Goal: Task Accomplishment & Management: Manage account settings

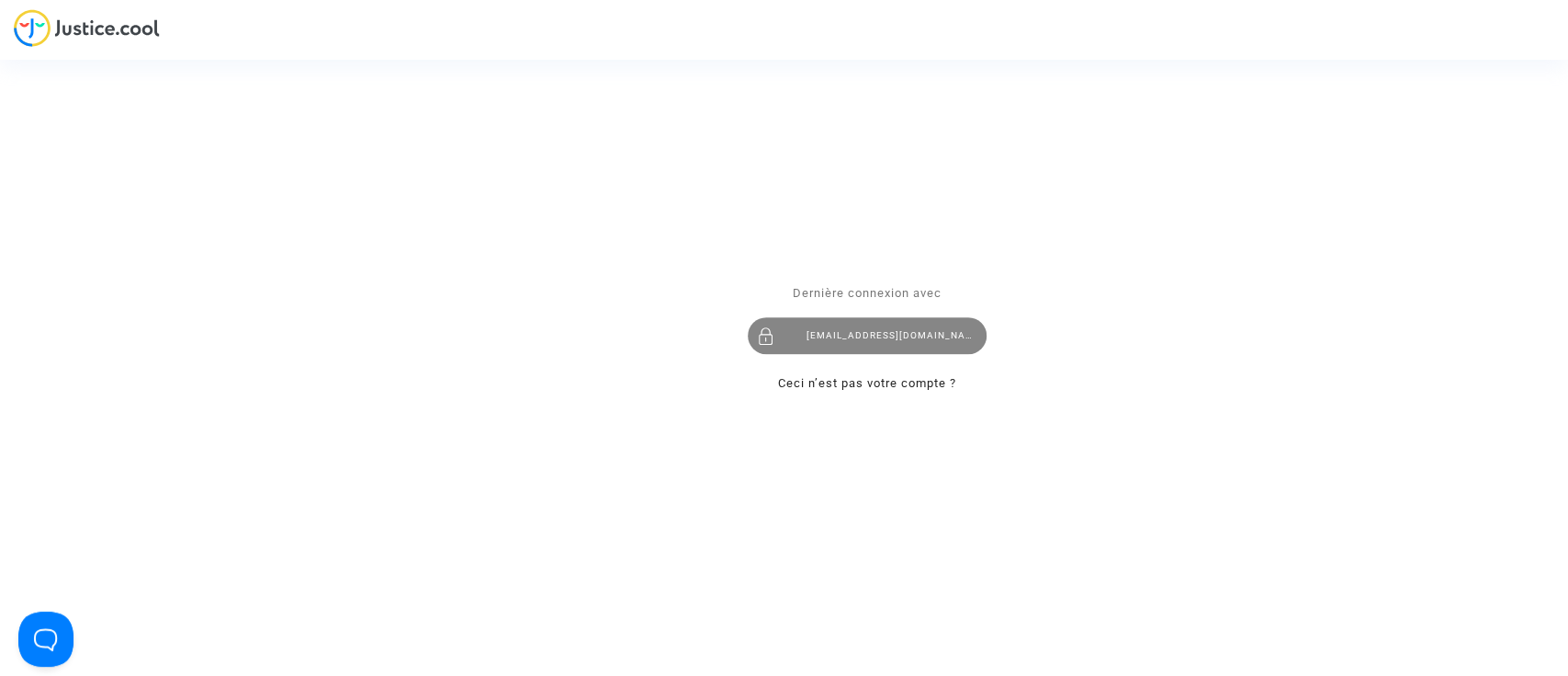
click at [821, 348] on div "laurenenal.pitcher@gmail.com" at bounding box center [867, 335] width 239 height 36
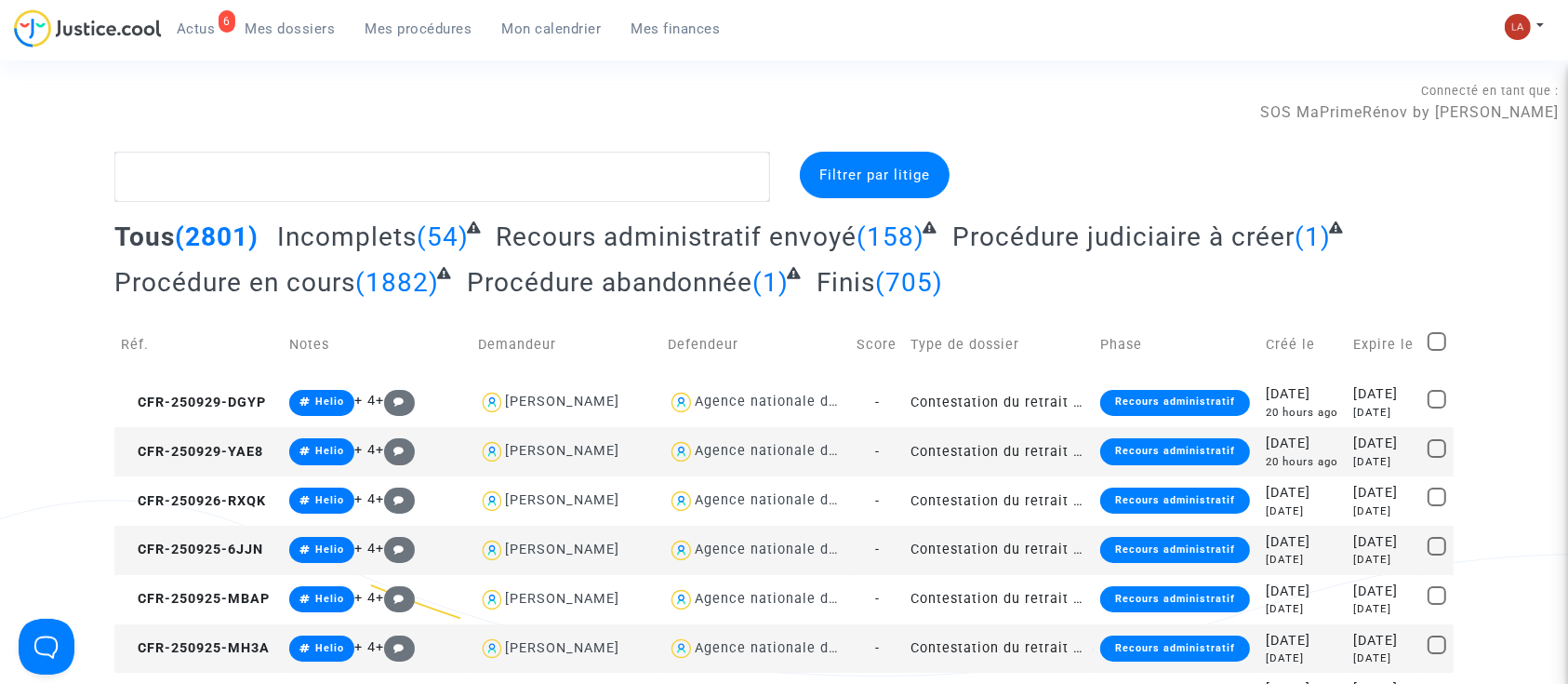
click at [207, 39] on link "6 Actus" at bounding box center [196, 28] width 69 height 28
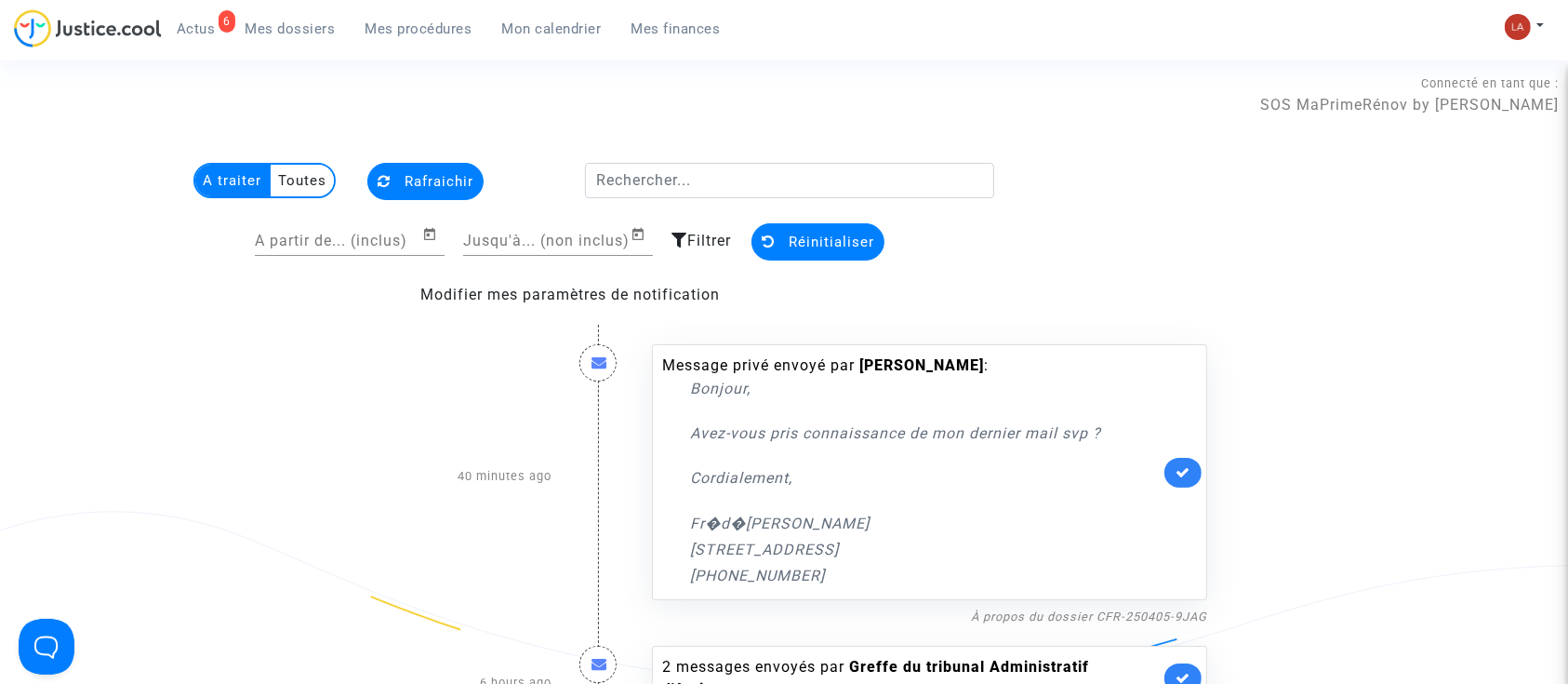
scroll to position [372, 0]
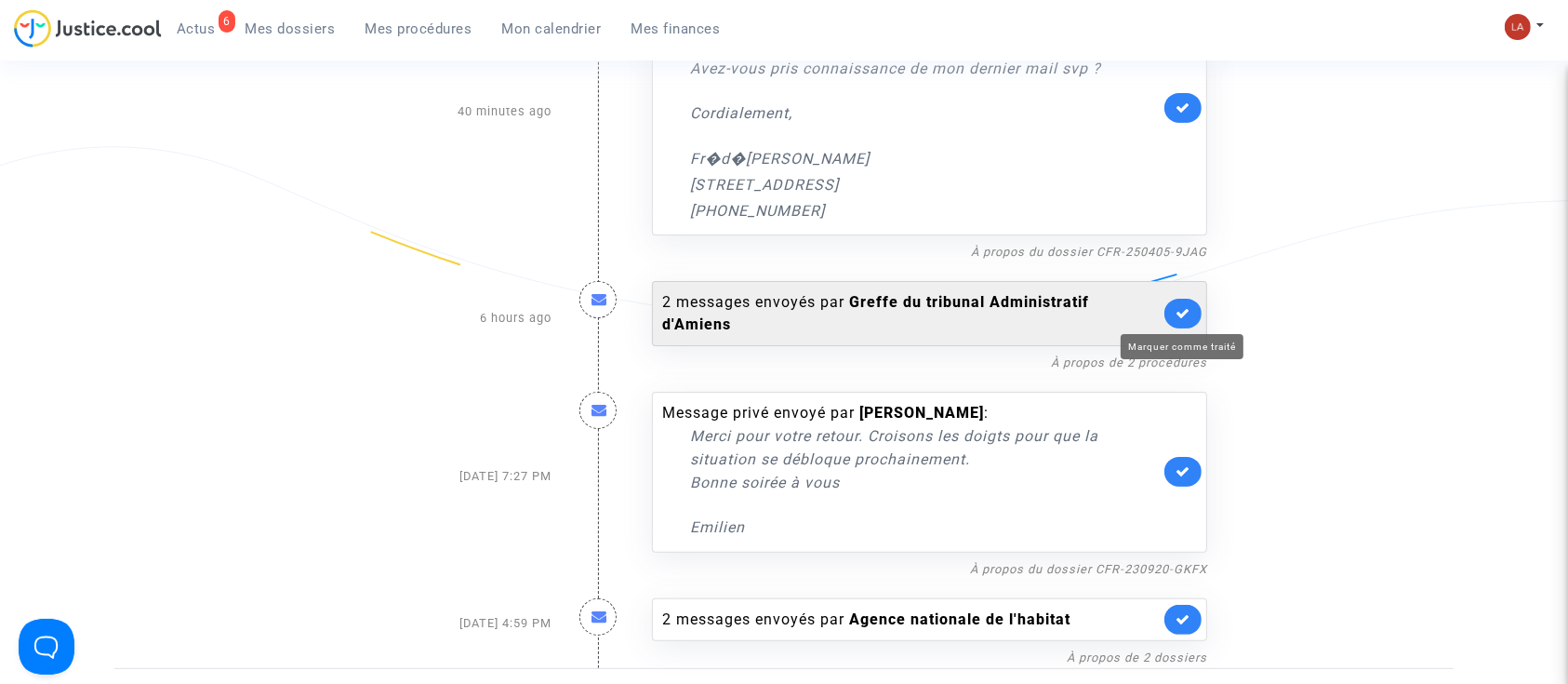
click at [1184, 309] on icon at bounding box center [1182, 313] width 15 height 14
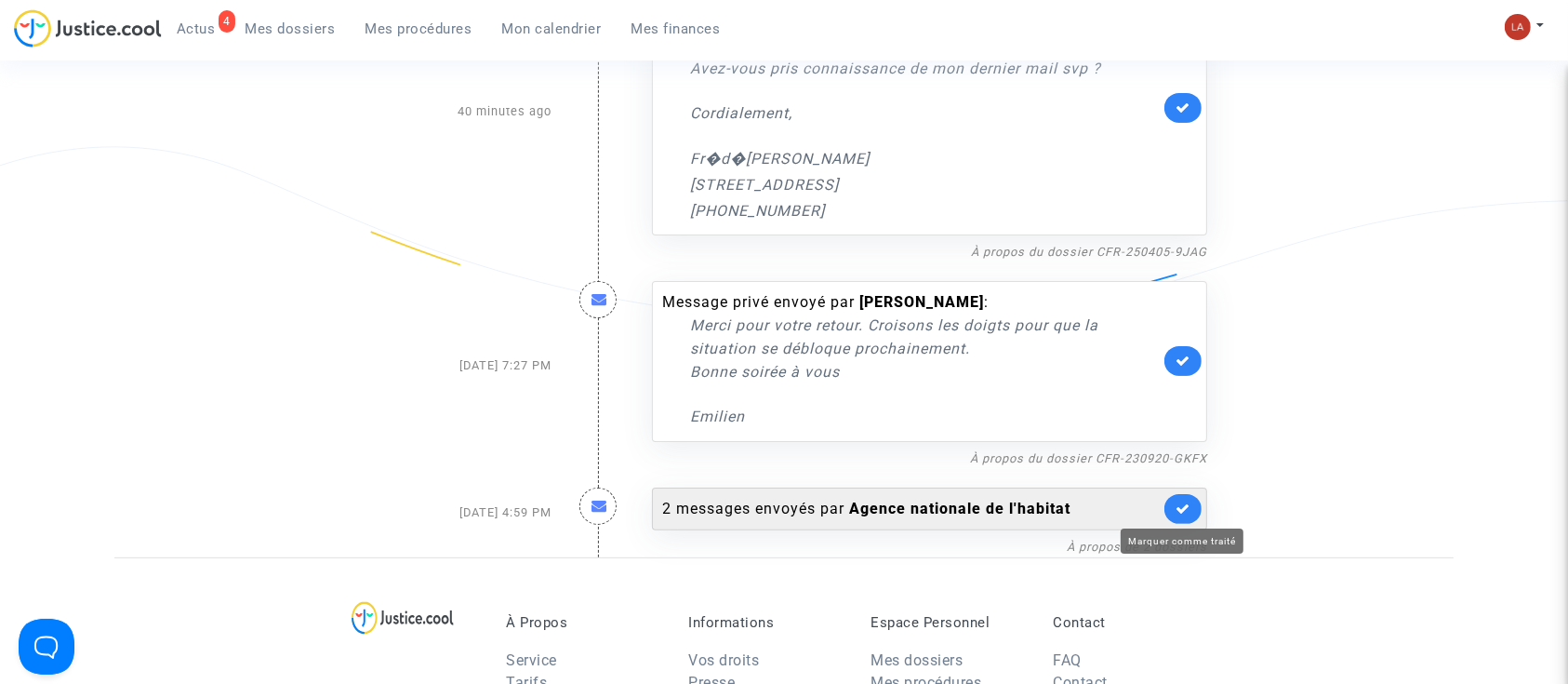
click at [1184, 514] on icon at bounding box center [1182, 508] width 15 height 14
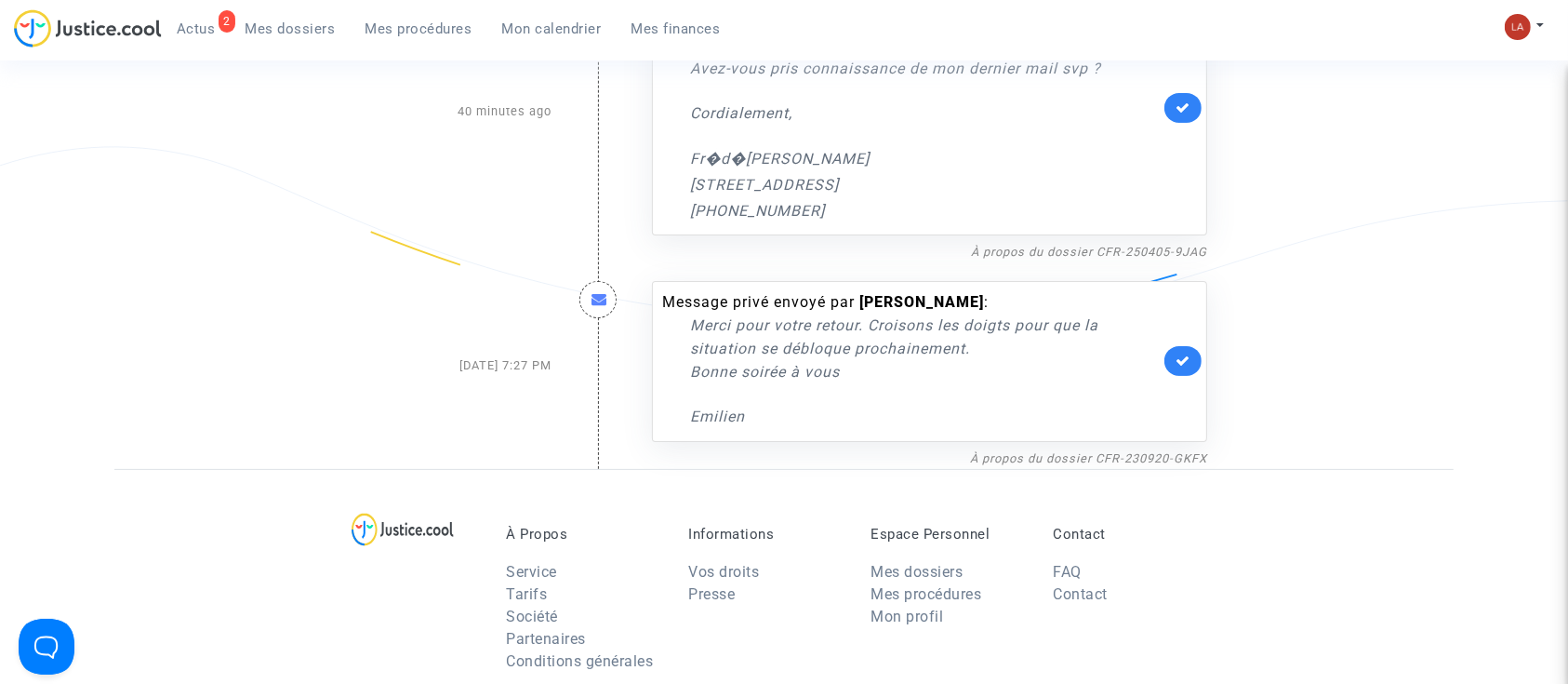
click at [1182, 371] on link at bounding box center [1182, 360] width 37 height 30
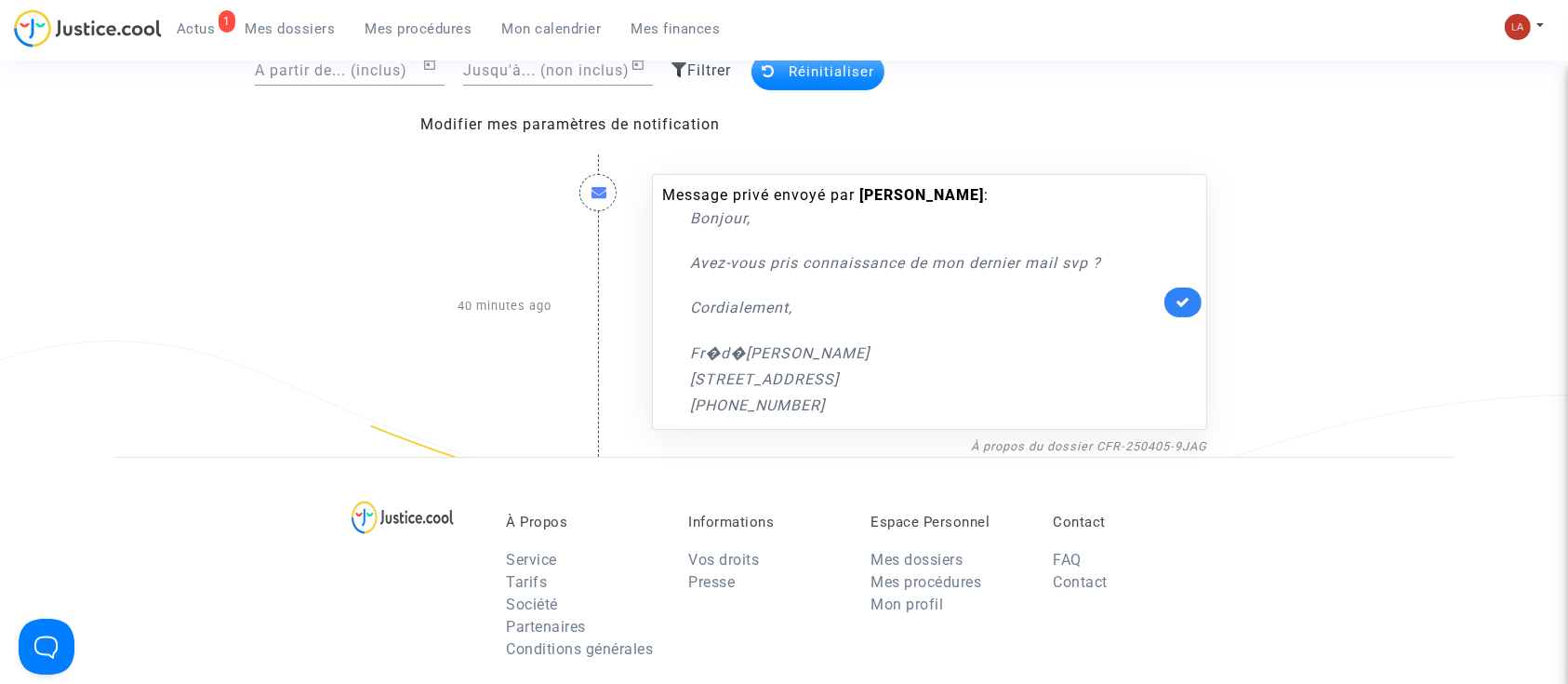
scroll to position [123, 0]
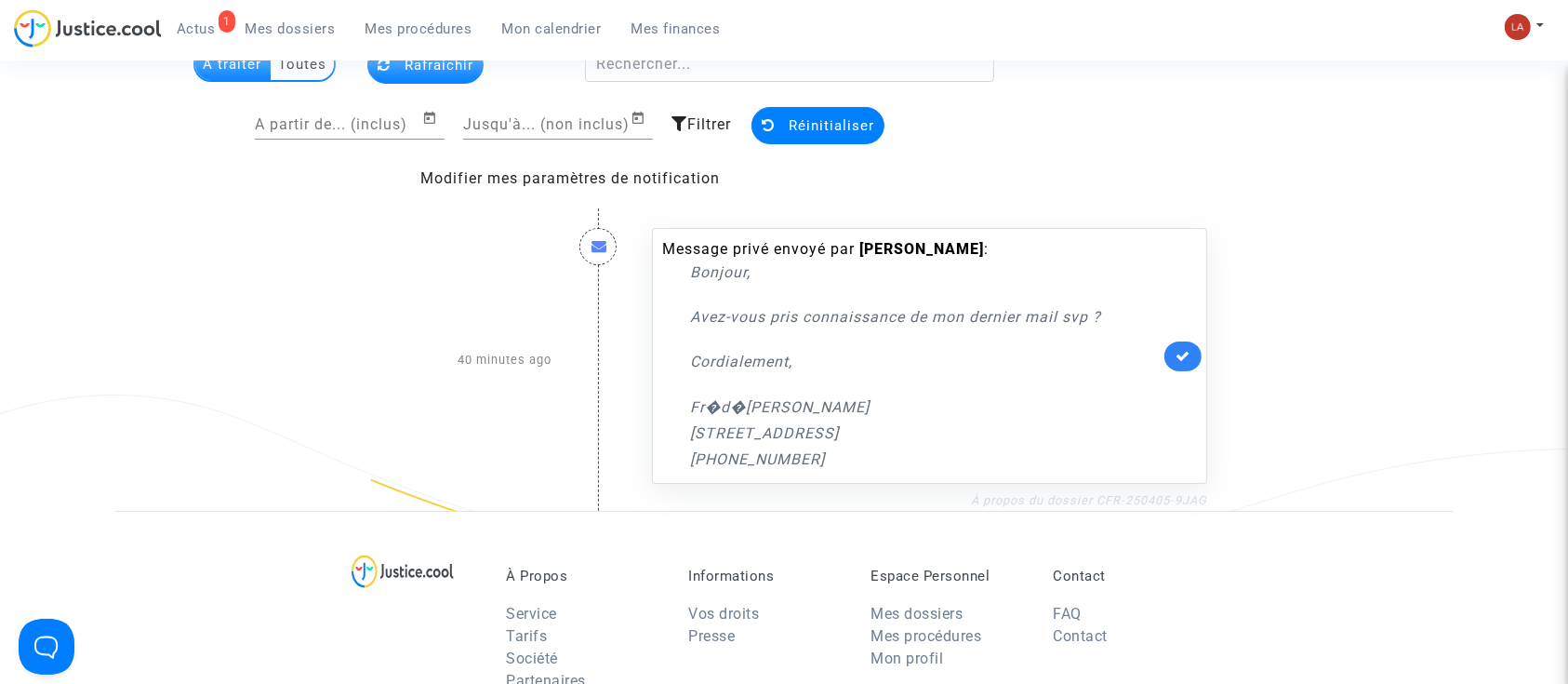
click at [1158, 493] on link "À propos du dossier CFR-250405-9JAG" at bounding box center [1088, 499] width 236 height 14
drag, startPoint x: 256, startPoint y: 16, endPoint x: 373, endPoint y: 41, distance: 119.6
click at [256, 16] on link "Mes dossiers" at bounding box center [290, 28] width 119 height 28
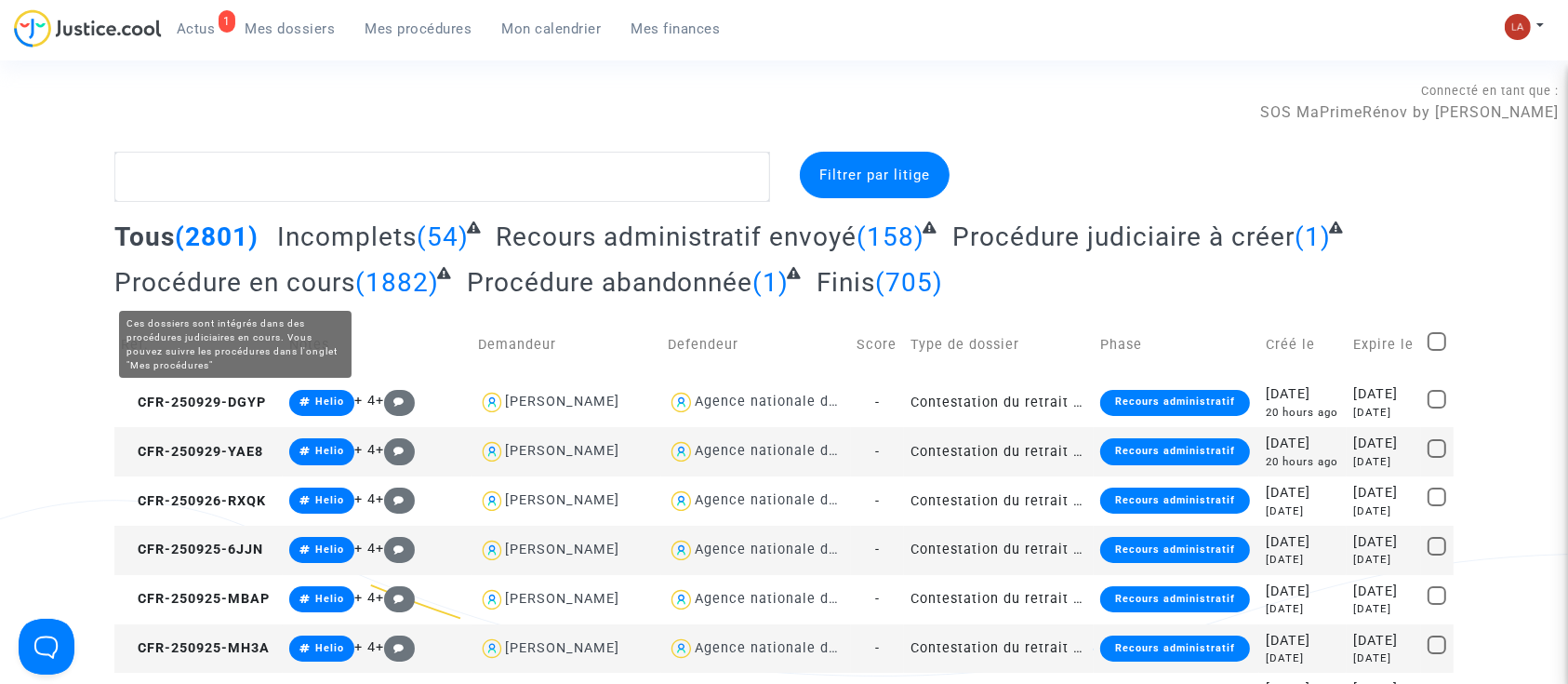
click at [378, 231] on span "Incomplets" at bounding box center [347, 237] width 140 height 31
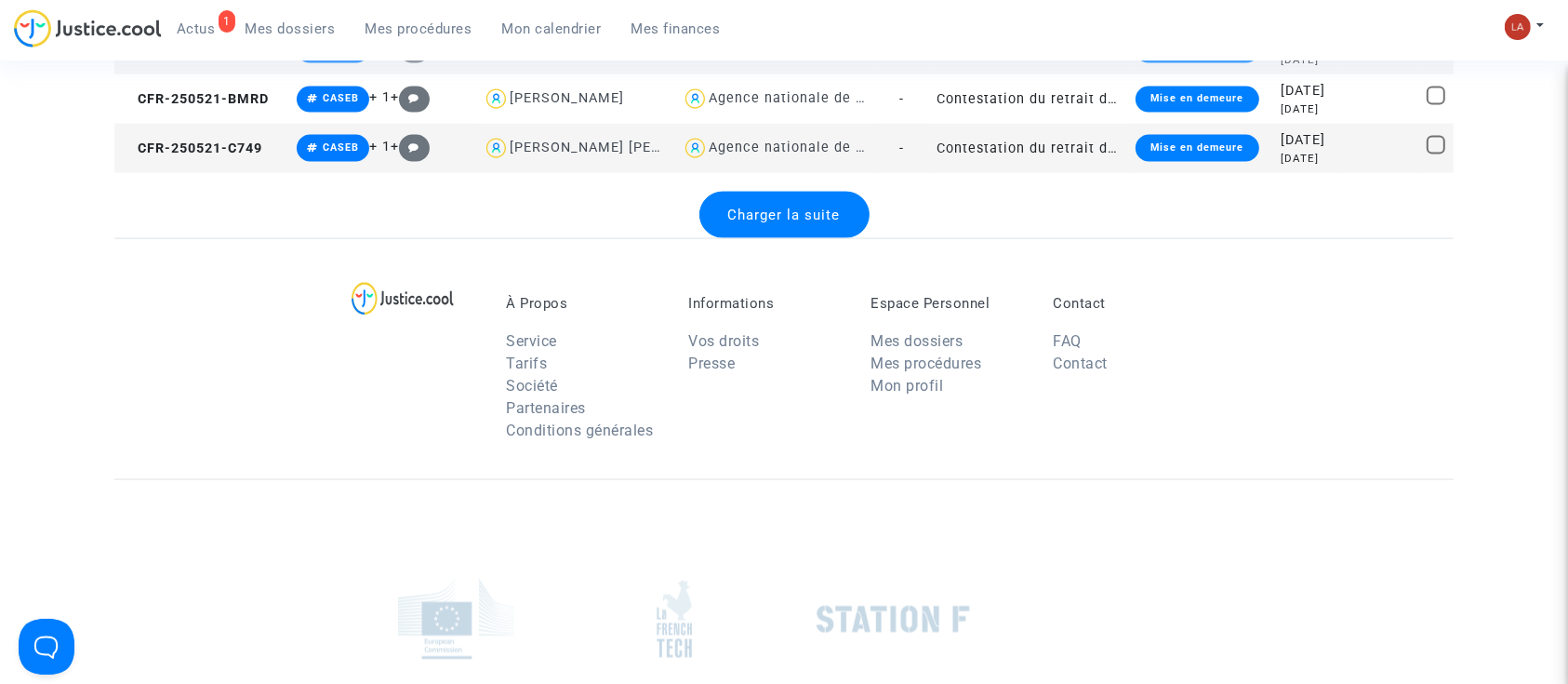
scroll to position [2728, 0]
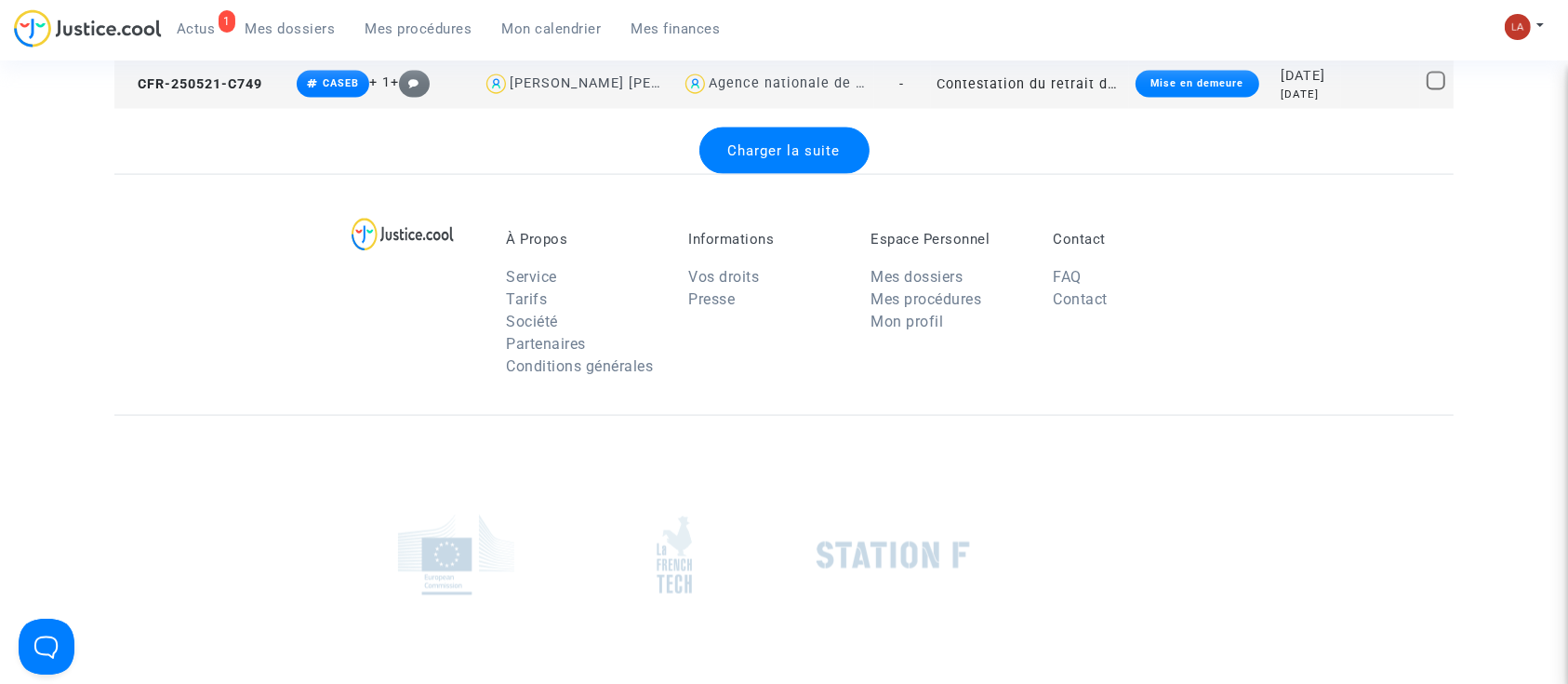
click at [753, 175] on div "À Propos Service Tarifs Société Partenaires Conditions générales Informations V…" at bounding box center [784, 294] width 1339 height 241
click at [771, 158] on div "Charger la suite" at bounding box center [784, 151] width 170 height 47
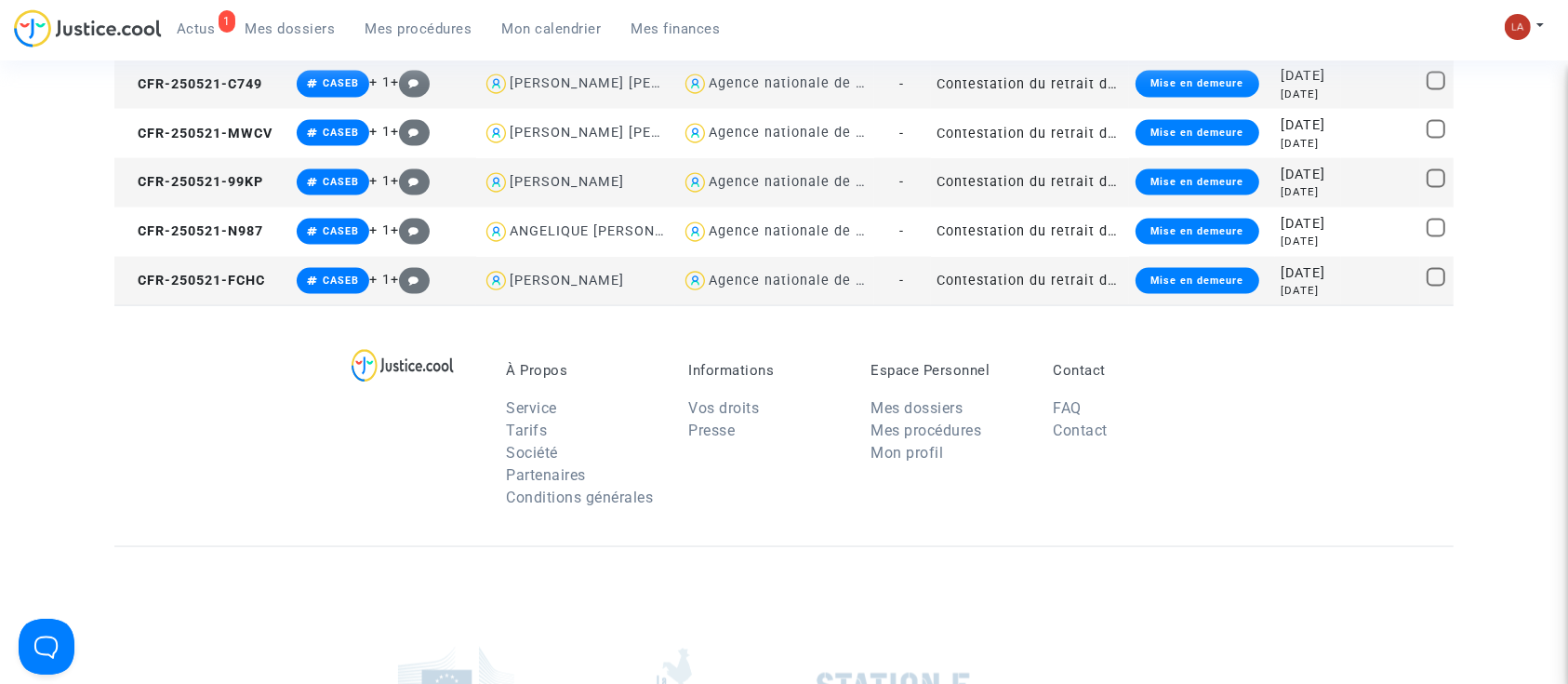
click at [146, 287] on td "CFR-250521-FCHC" at bounding box center [202, 281] width 176 height 50
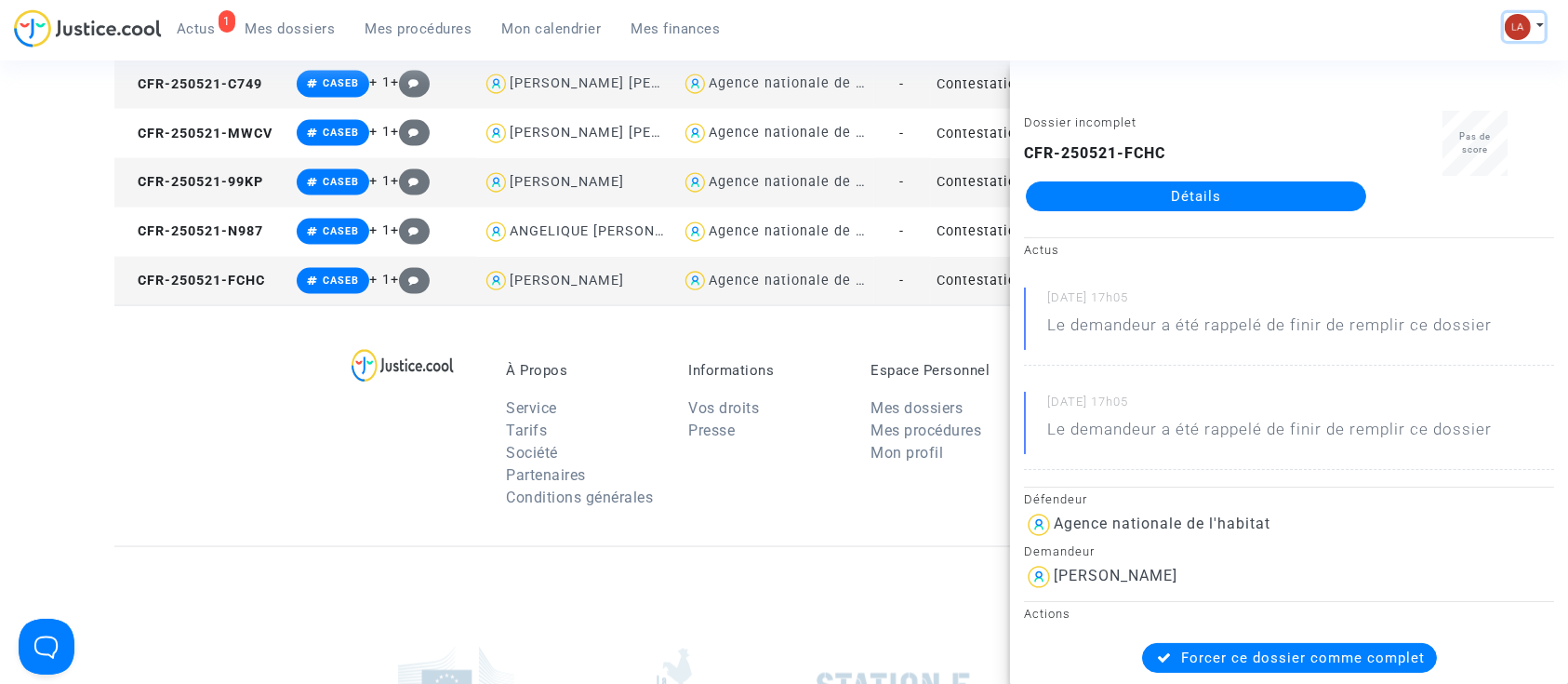
click at [1515, 22] on img at bounding box center [1517, 26] width 26 height 26
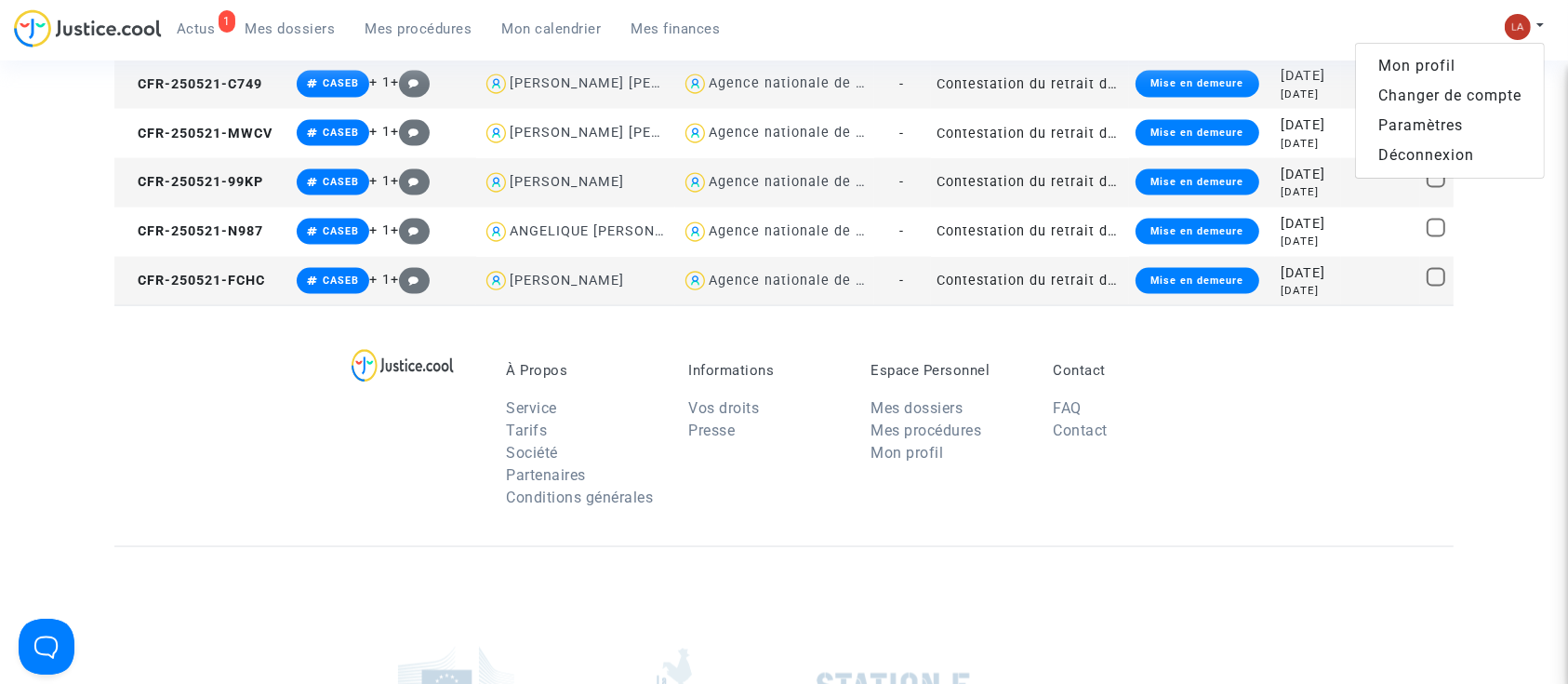
click at [1449, 84] on link "Changer de compte" at bounding box center [1449, 95] width 187 height 30
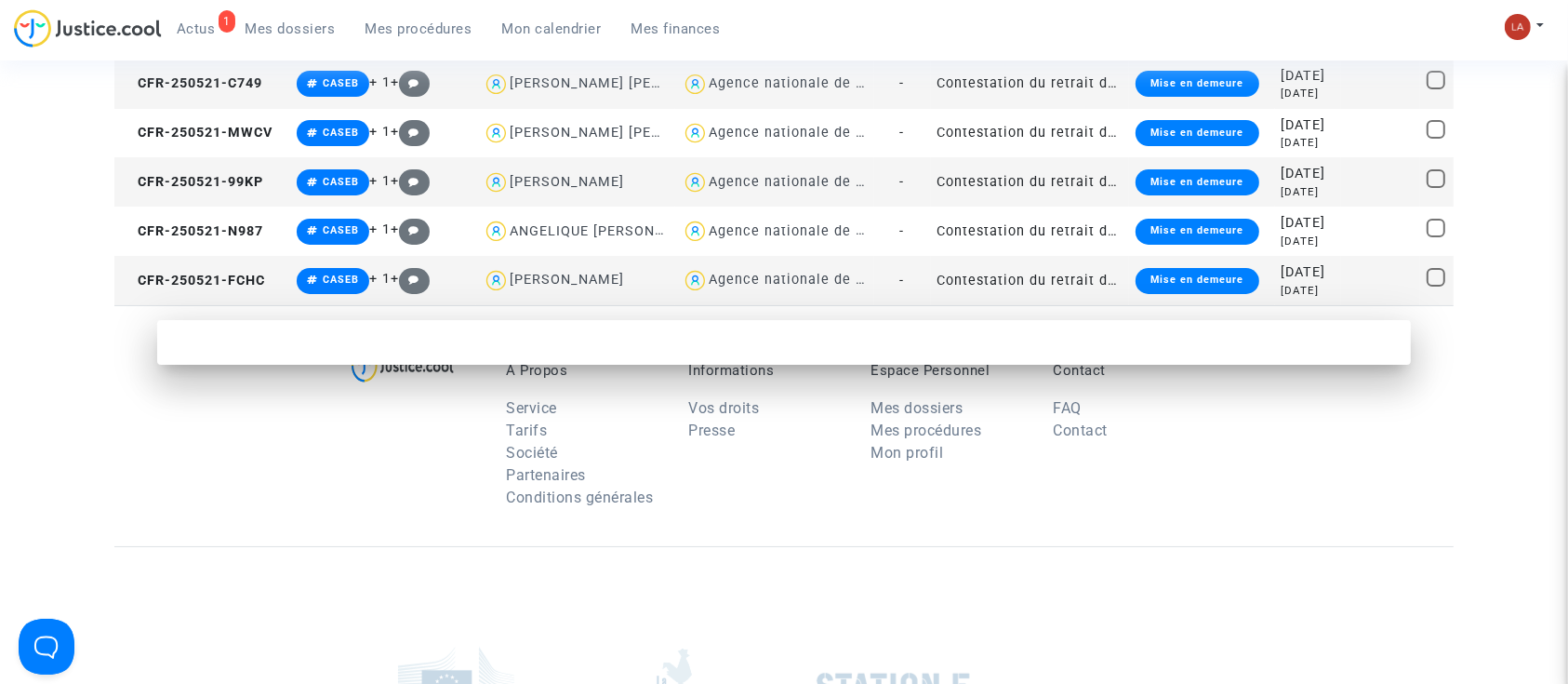
scroll to position [0, 0]
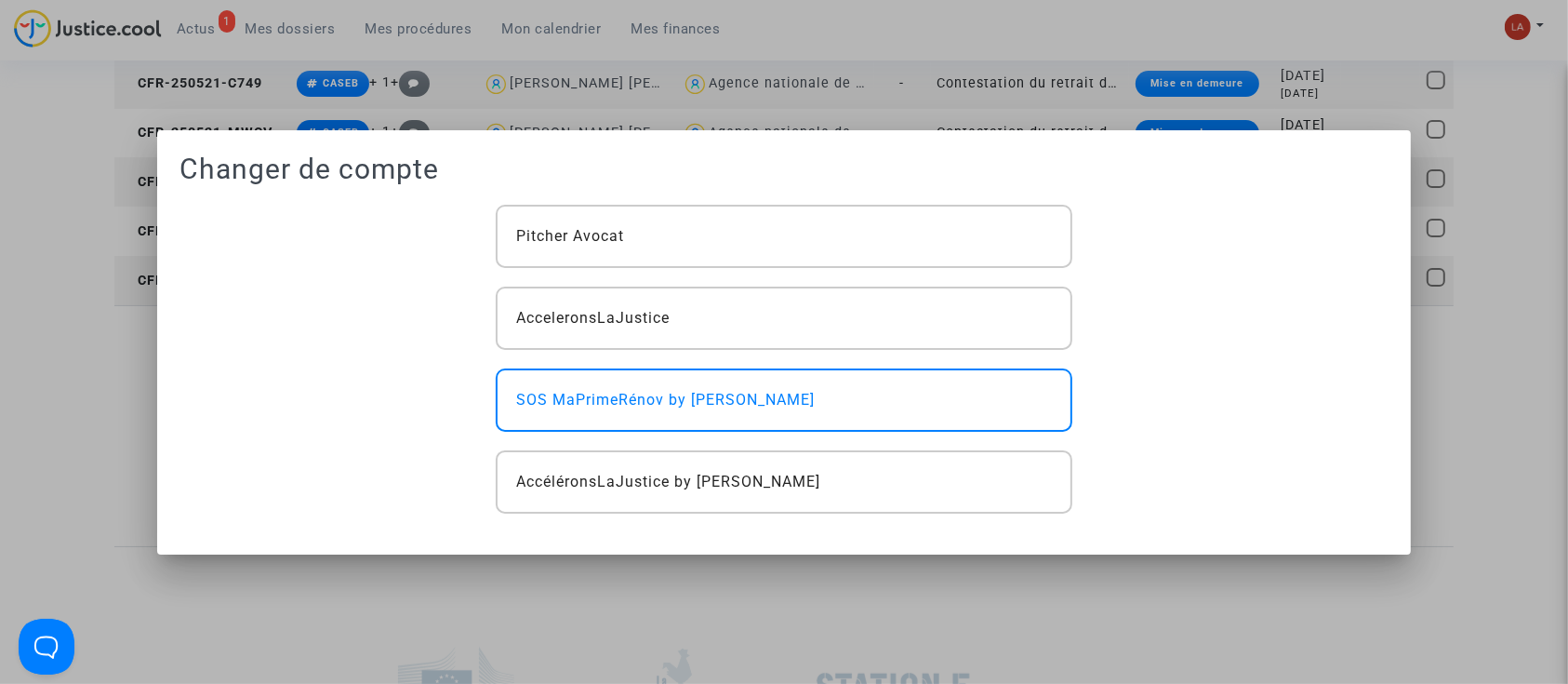
click at [774, 273] on div "Pitcher Avocat AcceleronsLaJustice SOS MaPrimeRénov by Pitcher Avocat Accéléron…" at bounding box center [784, 359] width 604 height 309
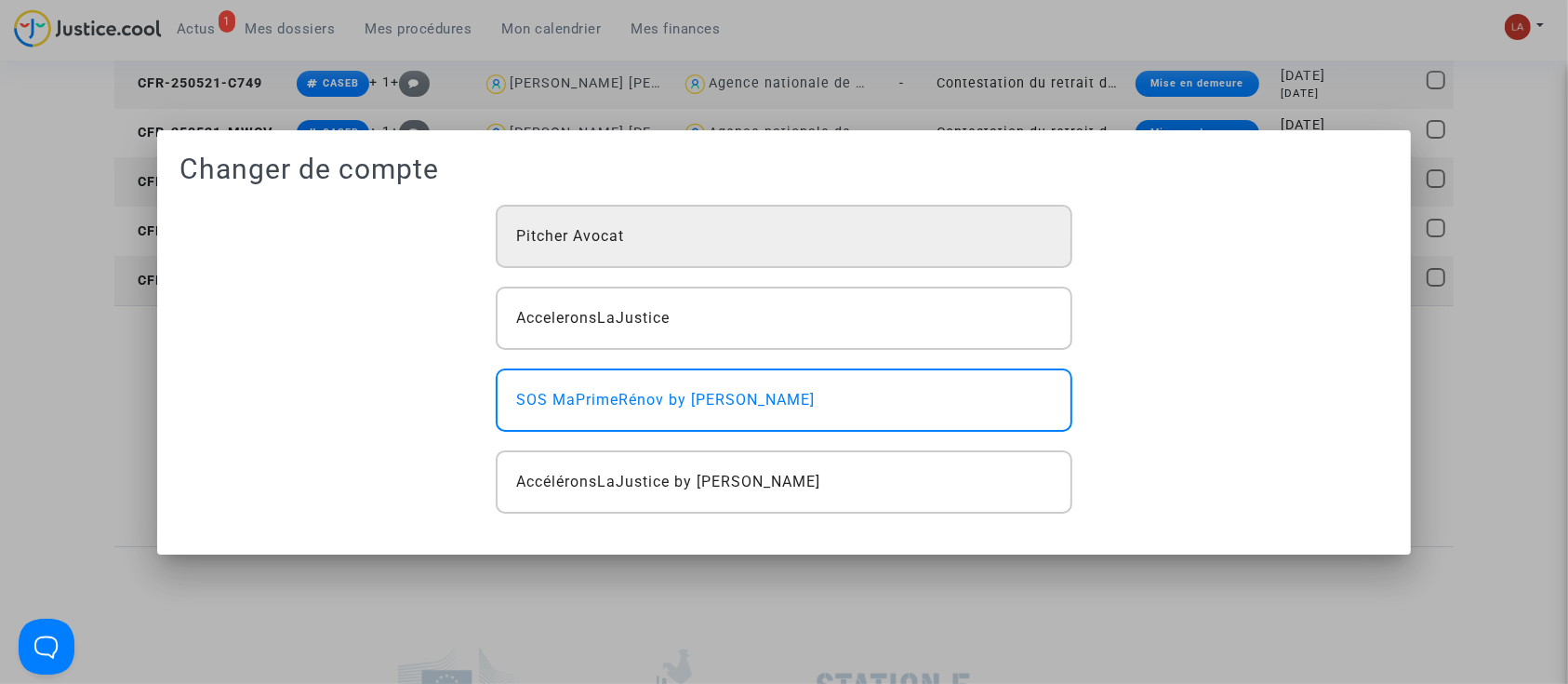
click at [781, 256] on div "Pitcher Avocat" at bounding box center [783, 236] width 576 height 63
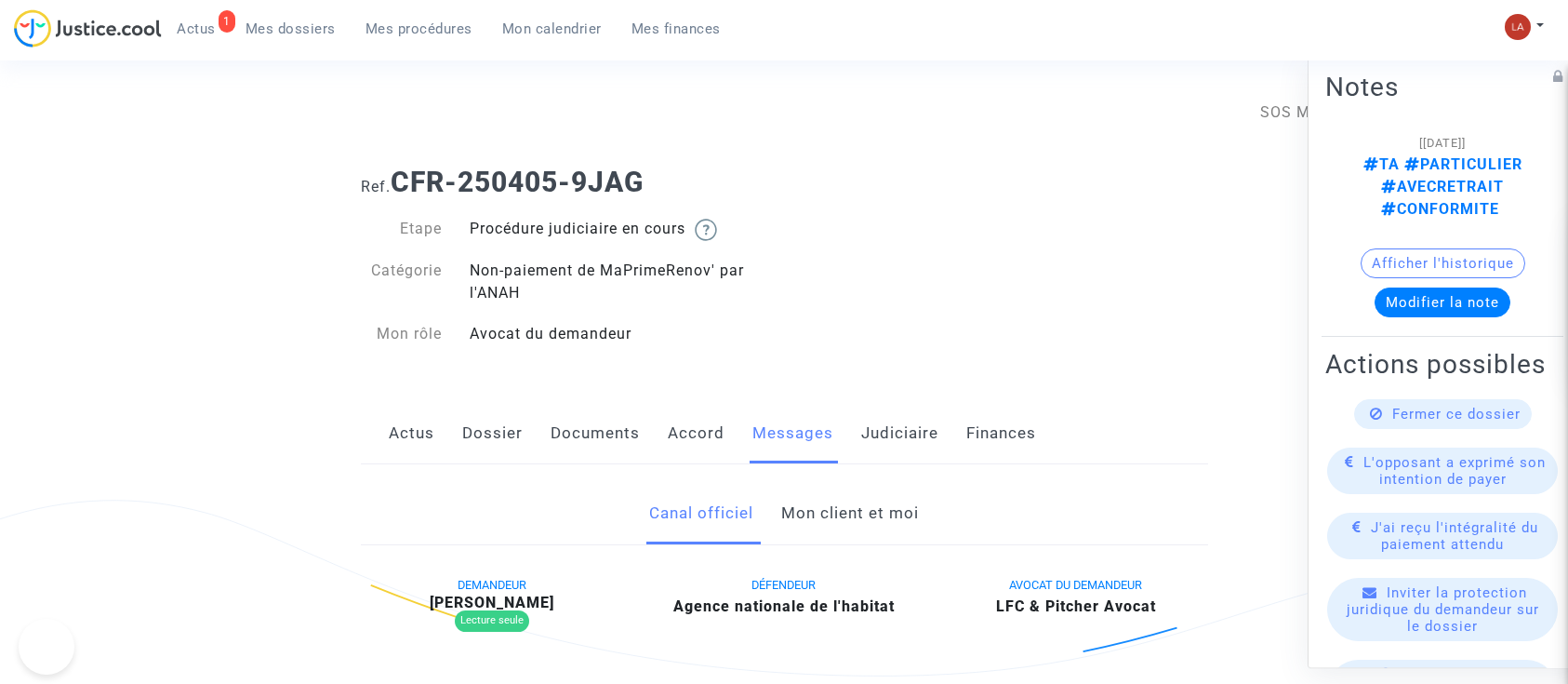
click at [803, 539] on link "Mon client et moi" at bounding box center [850, 513] width 138 height 61
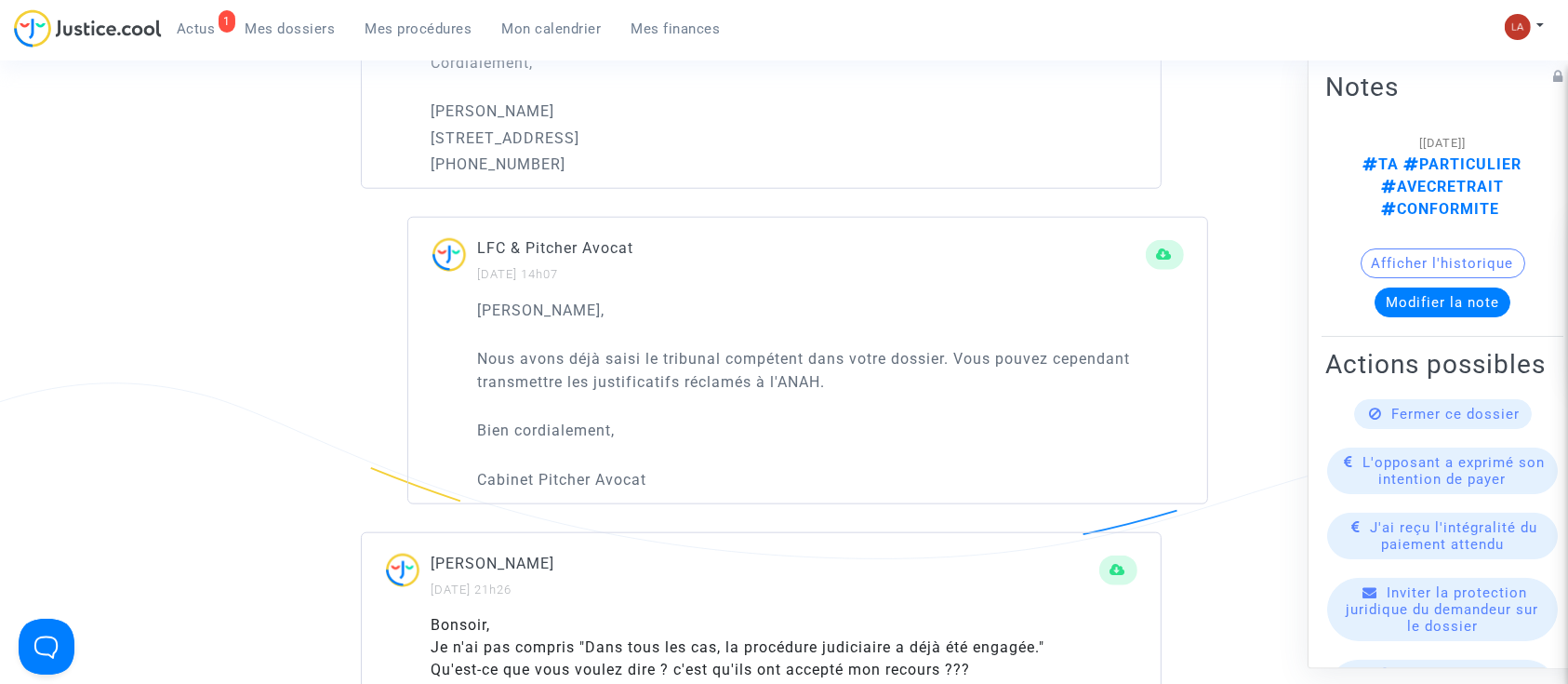
scroll to position [1984, 0]
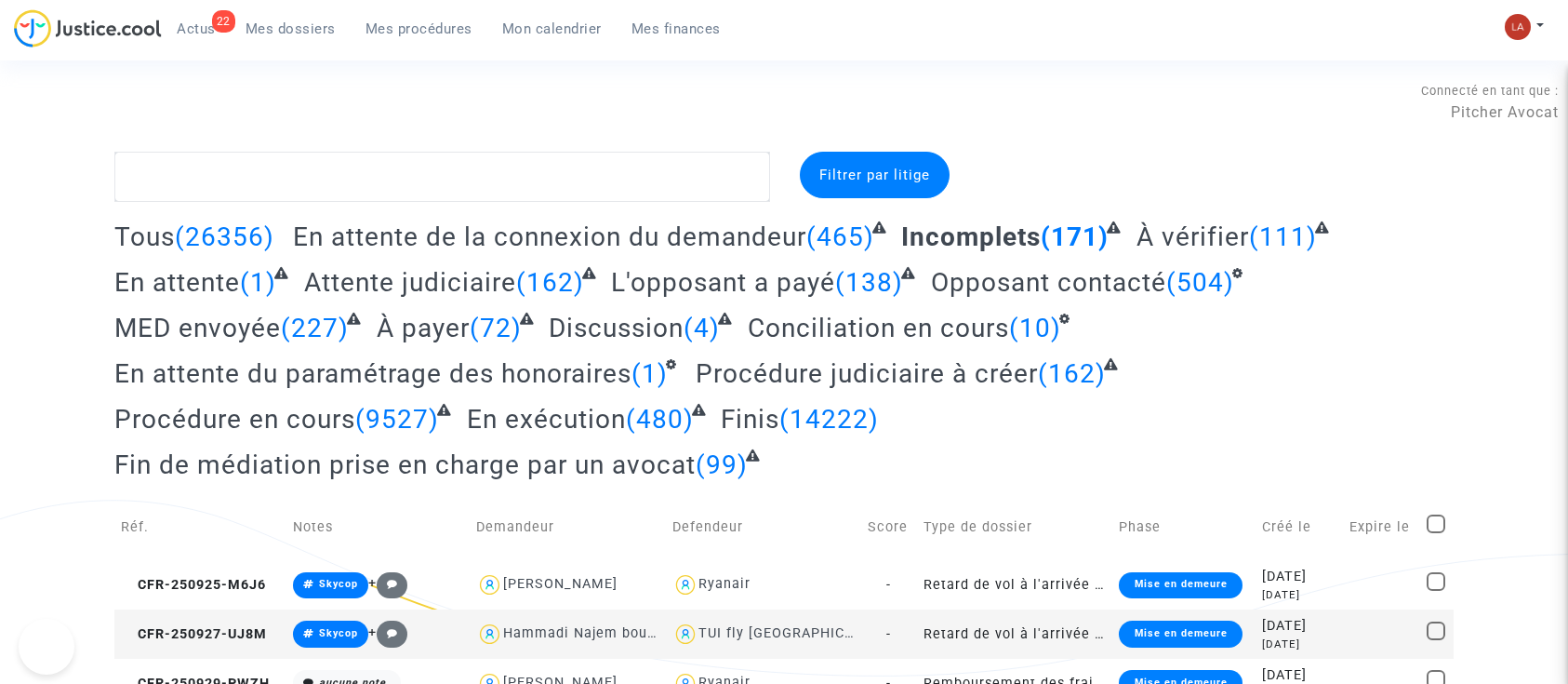
scroll to position [2460, 0]
